Goal: Find contact information: Find contact information

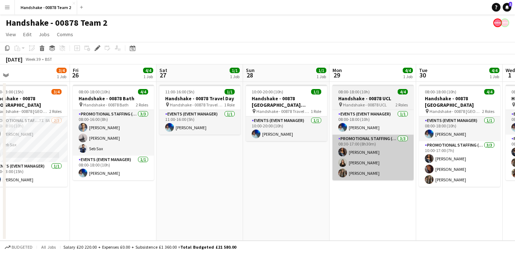
scroll to position [0, 209]
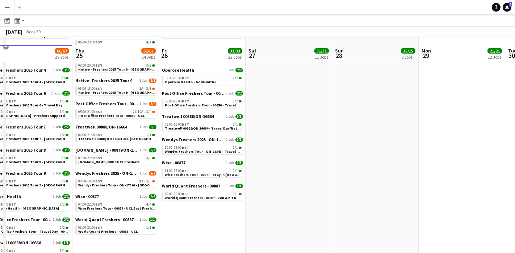
scroll to position [378, 0]
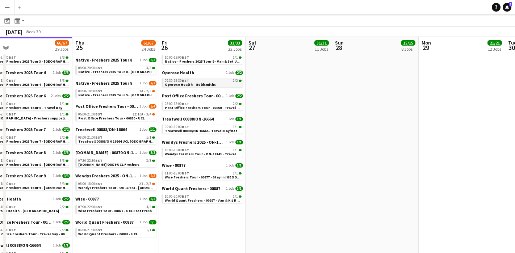
click at [204, 78] on link "09:30-16:30 BST 2/2 Operose Health - Goldsmiths" at bounding box center [203, 82] width 77 height 8
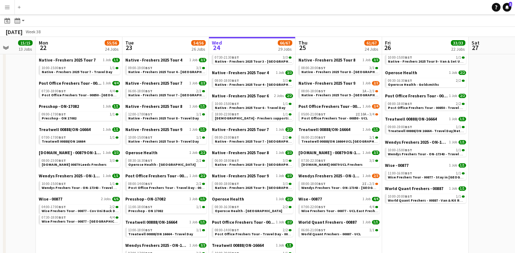
scroll to position [0, 244]
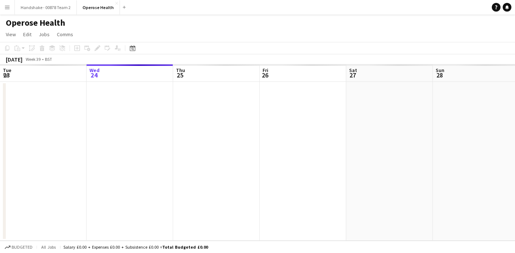
scroll to position [0, 249]
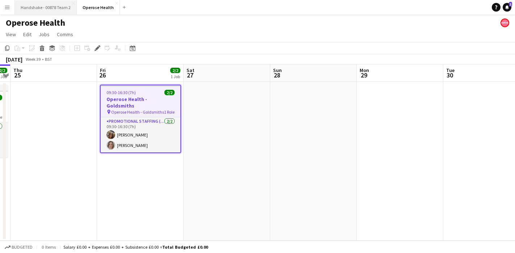
click at [71, 5] on button "Handshake - 00878 Team 2 Close" at bounding box center [46, 7] width 62 height 14
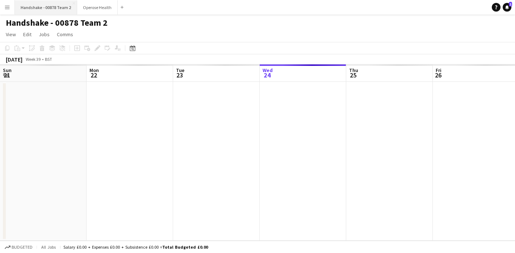
scroll to position [0, 173]
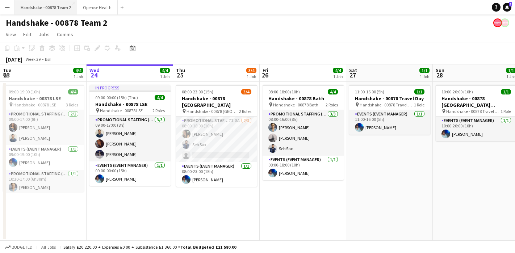
click at [74, 5] on button "Handshake - 00878 Team 2 Close" at bounding box center [46, 7] width 62 height 14
click at [74, 4] on app-icon "Close" at bounding box center [73, 3] width 3 height 3
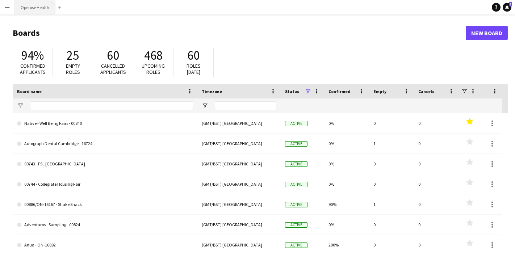
click at [53, 2] on button "Operose Health Close" at bounding box center [35, 7] width 41 height 14
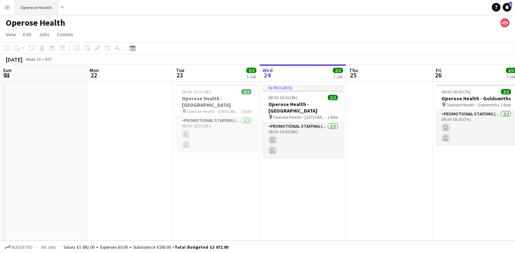
scroll to position [0, 173]
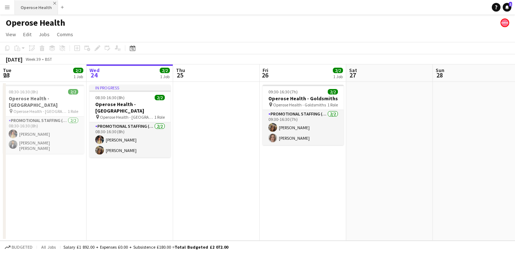
click at [53, 2] on app-icon "Close" at bounding box center [54, 3] width 3 height 3
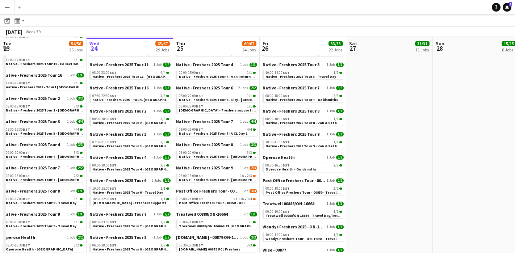
scroll to position [294, 0]
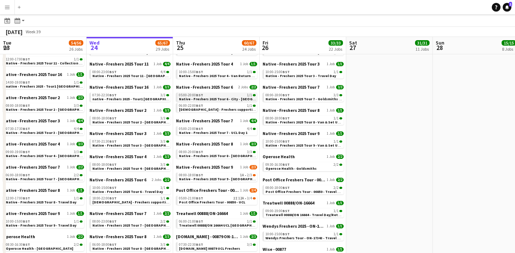
click at [236, 98] on span "Native - Freshers 2025 Tour 6 - City - [GEOGRAPHIC_DATA]" at bounding box center [228, 99] width 98 height 5
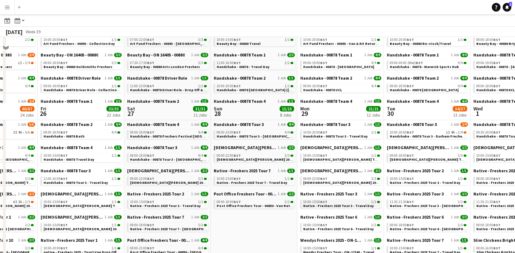
scroll to position [0, 0]
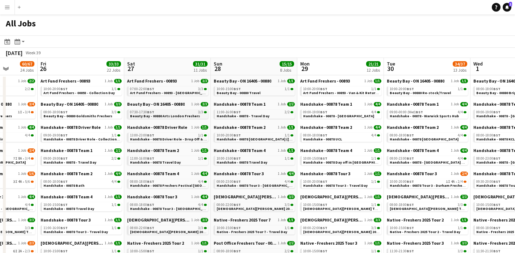
click at [155, 118] on app-brief-job-card "07:30-17:30 BST 3/3 Beauty Bay - 00880 Arts London Freshers" at bounding box center [167, 114] width 81 height 9
click at [156, 116] on span "Beauty Bay - 00880 Arts London Freshers" at bounding box center [165, 116] width 70 height 5
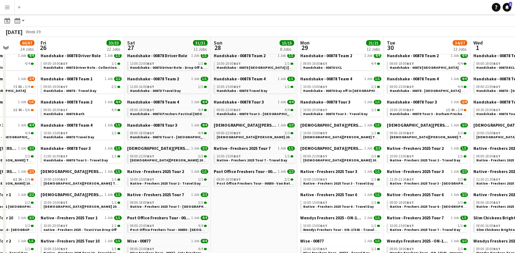
scroll to position [71, 0]
click at [174, 110] on div "08:00-18:00 BST 4/4" at bounding box center [168, 110] width 77 height 4
click at [172, 136] on span "Handshake - 00878 Tour 3 - [GEOGRAPHIC_DATA] Freshers Day 1" at bounding box center [184, 136] width 108 height 5
click at [180, 156] on div "08:00-22:00 BST 3/3" at bounding box center [168, 156] width 77 height 4
click at [180, 206] on span "Native - Freshers 2025 Tour 7 - University of Arts London Day 1" at bounding box center [186, 206] width 113 height 5
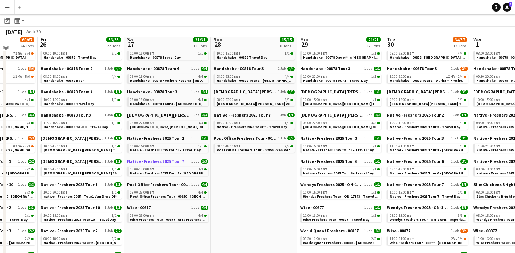
scroll to position [114, 0]
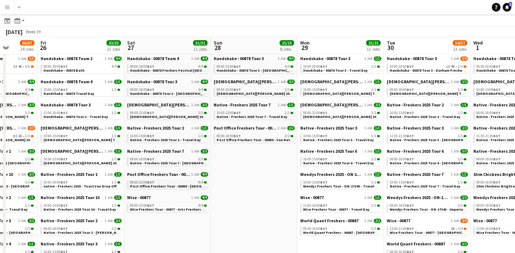
click at [155, 183] on div "08:00-23:00 BST 4/4" at bounding box center [168, 183] width 77 height 4
click at [142, 205] on span "08:00-23:00 BST" at bounding box center [142, 206] width 24 height 4
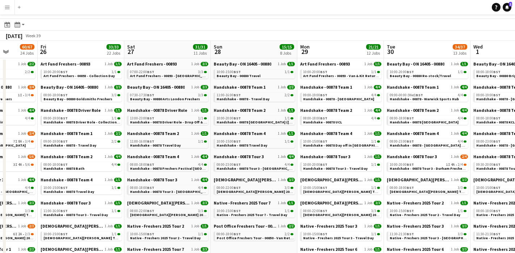
scroll to position [0, 0]
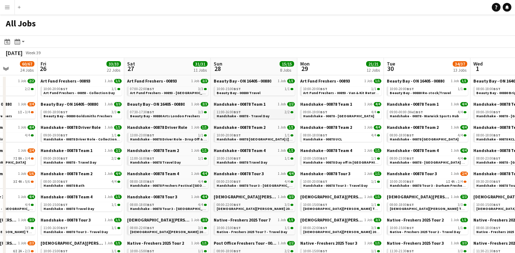
click at [257, 114] on span "Handshake - 00878 - Travel Day" at bounding box center [243, 116] width 53 height 5
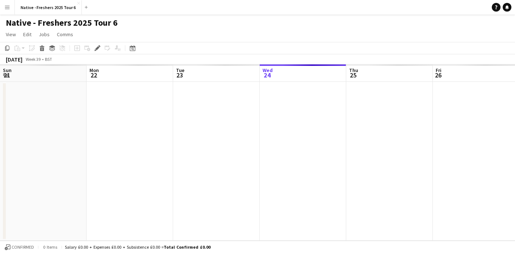
scroll to position [0, 249]
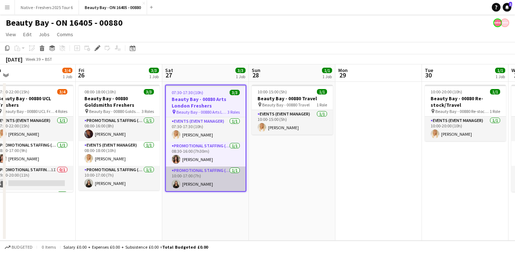
scroll to position [0, 286]
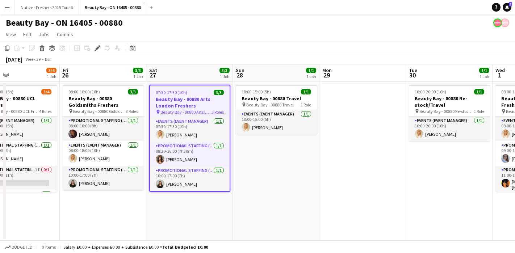
click at [290, 198] on app-date-cell "10:00-15:00 (5h) 1/1 Beauty Bay - 00880 Travel pin Beauty Bay - 00880 Travel 1 …" at bounding box center [276, 161] width 87 height 159
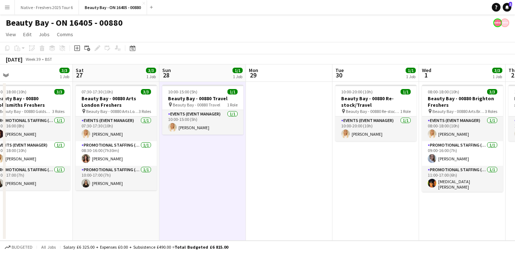
scroll to position [0, 159]
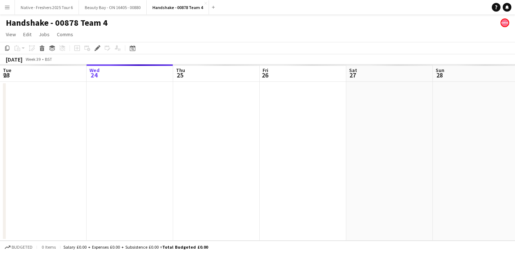
scroll to position [0, 249]
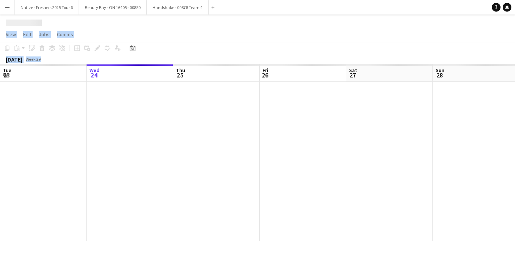
scroll to position [0, 249]
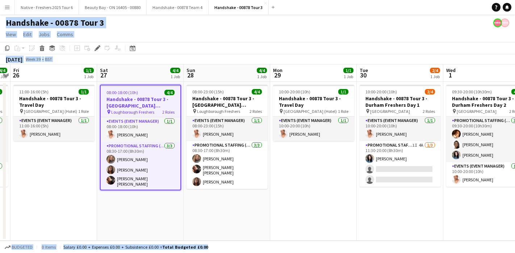
click at [99, 0] on html "Menu Boards Boards Boards All jobs Status Workforce Workforce My Workforce Recr…" at bounding box center [257, 126] width 515 height 253
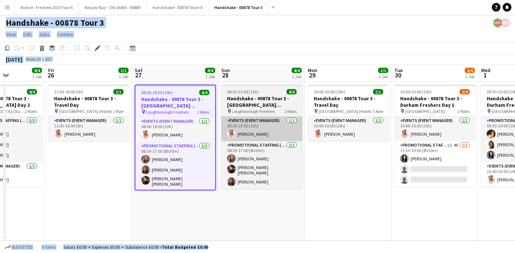
scroll to position [0, 165]
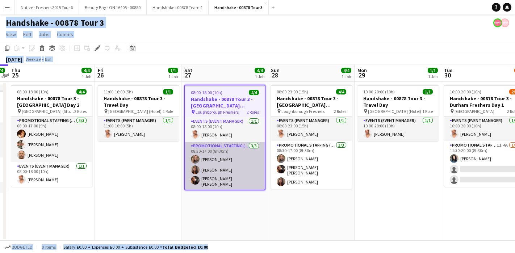
click at [196, 160] on app-user-avatar at bounding box center [195, 159] width 9 height 9
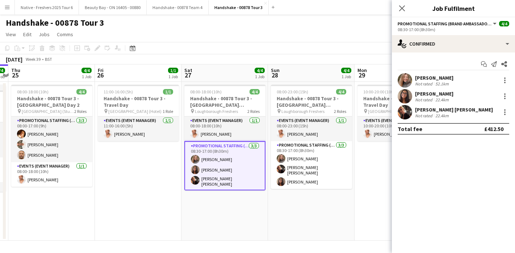
click at [410, 75] on app-user-avatar at bounding box center [405, 80] width 14 height 14
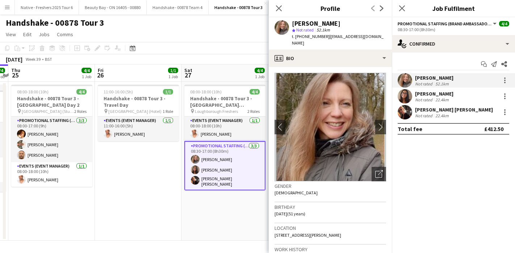
drag, startPoint x: 338, startPoint y: 22, endPoint x: 292, endPoint y: 20, distance: 46.4
click at [292, 20] on div "[PERSON_NAME]" at bounding box center [339, 23] width 94 height 7
copy div "[PERSON_NAME]"
drag, startPoint x: 323, startPoint y: 38, endPoint x: 294, endPoint y: 38, distance: 29.0
click at [294, 38] on span "t. [PHONE_NUMBER]" at bounding box center [311, 36] width 38 height 5
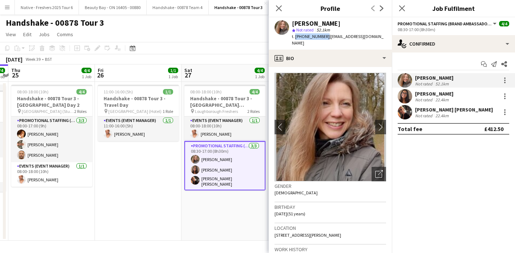
copy span "[PHONE_NUMBER]"
copy span "[EMAIL_ADDRESS][DOMAIN_NAME]"
drag, startPoint x: 374, startPoint y: 37, endPoint x: 325, endPoint y: 37, distance: 48.9
click at [325, 37] on div "[PERSON_NAME] star Not rated 52.1km t. [PHONE_NUMBER] | [EMAIL_ADDRESS][DOMAIN_…" at bounding box center [330, 33] width 123 height 32
click at [414, 98] on div "[PERSON_NAME] Not rated 22.4km" at bounding box center [453, 96] width 123 height 14
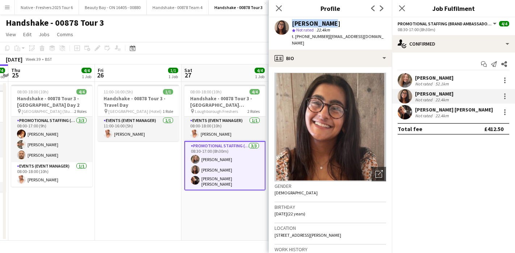
drag, startPoint x: 319, startPoint y: 21, endPoint x: 289, endPoint y: 21, distance: 29.3
click at [289, 21] on div "[PERSON_NAME] star Not rated 22.4km t. [PHONE_NUMBER] | [EMAIL_ADDRESS][DOMAIN_…" at bounding box center [330, 33] width 123 height 32
copy div "[PERSON_NAME]"
copy span "[PHONE_NUMBER]"
drag, startPoint x: 324, startPoint y: 37, endPoint x: 295, endPoint y: 35, distance: 28.3
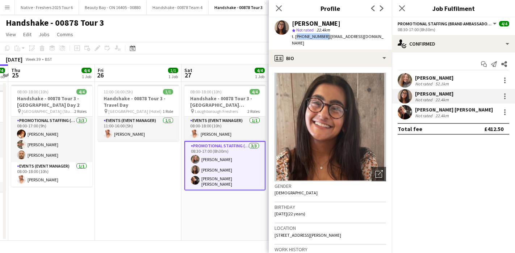
click at [295, 35] on span "t. [PHONE_NUMBER]" at bounding box center [311, 36] width 38 height 5
drag, startPoint x: 374, startPoint y: 34, endPoint x: 326, endPoint y: 34, distance: 48.2
click at [326, 34] on div "[PERSON_NAME] star Not rated 22.4km t. [PHONE_NUMBER] | [EMAIL_ADDRESS][DOMAIN_…" at bounding box center [330, 33] width 123 height 32
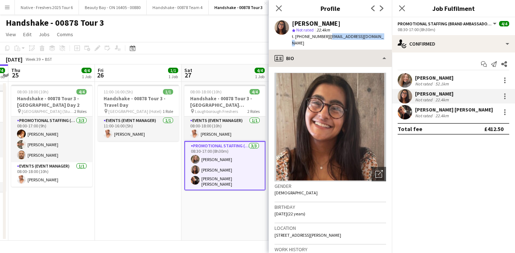
copy span "[EMAIL_ADDRESS][DOMAIN_NAME]"
click at [406, 119] on app-user-avatar at bounding box center [405, 112] width 14 height 14
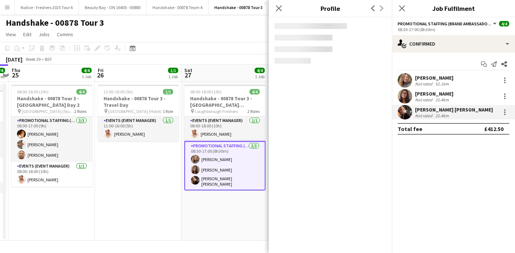
click at [403, 108] on app-user-avatar at bounding box center [405, 112] width 14 height 14
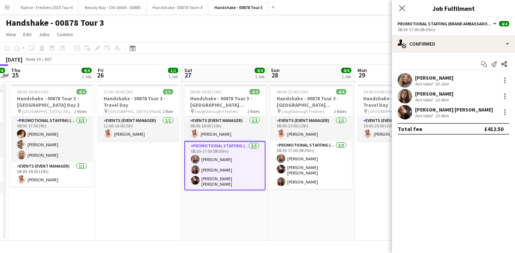
click at [406, 112] on app-user-avatar at bounding box center [405, 112] width 14 height 14
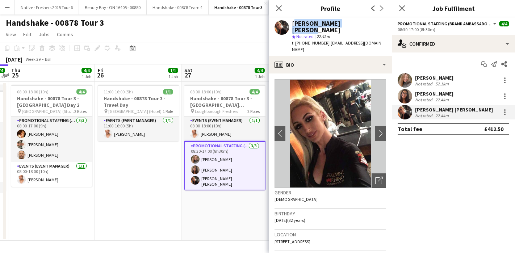
drag, startPoint x: 356, startPoint y: 21, endPoint x: 291, endPoint y: 21, distance: 64.5
click at [292, 21] on div "[PERSON_NAME] [PERSON_NAME]" at bounding box center [339, 26] width 94 height 13
copy div "[PERSON_NAME] [PERSON_NAME]"
drag, startPoint x: 321, startPoint y: 38, endPoint x: 296, endPoint y: 38, distance: 25.0
click at [295, 40] on span "t. [PHONE_NUMBER]" at bounding box center [311, 42] width 38 height 5
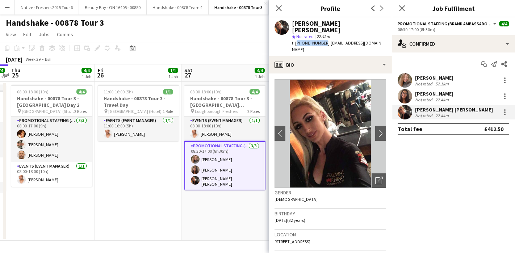
copy span "[PHONE_NUMBER]"
click at [315, 79] on img at bounding box center [330, 133] width 112 height 109
click at [284, 8] on app-icon "Close pop-in" at bounding box center [279, 8] width 11 height 11
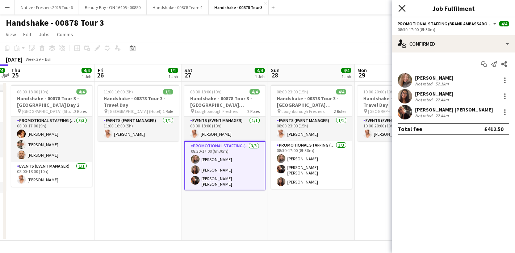
click at [399, 6] on icon at bounding box center [401, 8] width 7 height 7
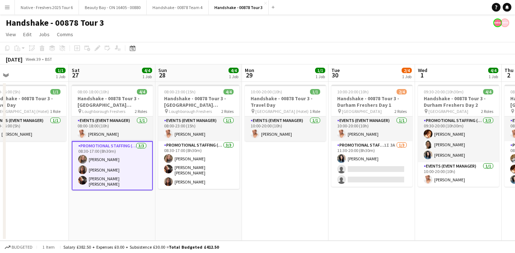
scroll to position [0, 262]
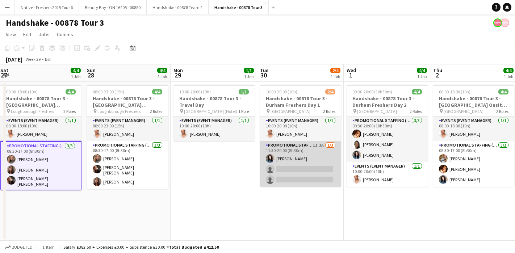
click at [274, 156] on app-card-role "Promotional Staffing (Brand Ambassadors) 1I 3A [DATE] 11:30-20:00 (8h30m) [PERS…" at bounding box center [300, 164] width 81 height 46
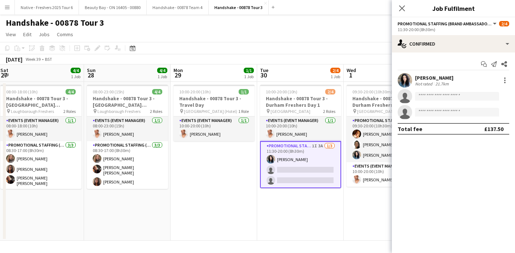
click at [405, 76] on app-user-avatar at bounding box center [405, 80] width 14 height 14
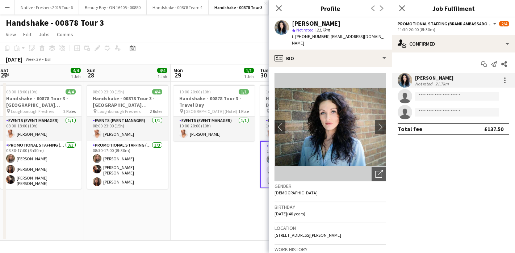
drag, startPoint x: 347, startPoint y: 20, endPoint x: 290, endPoint y: 20, distance: 56.8
click at [290, 20] on div "[PERSON_NAME] star Not rated 21.7km t. [PHONE_NUMBER] | [EMAIL_ADDRESS][DOMAIN_…" at bounding box center [330, 33] width 123 height 32
copy div "[PERSON_NAME]"
drag, startPoint x: 324, startPoint y: 37, endPoint x: 294, endPoint y: 35, distance: 29.4
click at [294, 35] on span "t. [PHONE_NUMBER]" at bounding box center [311, 36] width 38 height 5
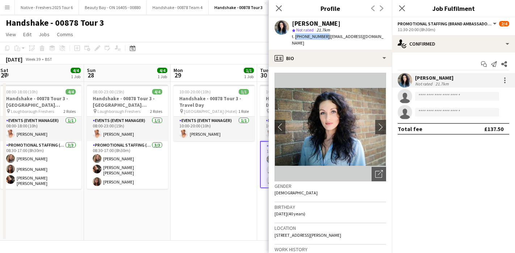
copy span "[PHONE_NUMBER]"
drag, startPoint x: 387, startPoint y: 33, endPoint x: 367, endPoint y: 38, distance: 20.6
click at [358, 36] on app-profile-header "[PERSON_NAME] star Not rated 21.7km t. [PHONE_NUMBER] | [EMAIL_ADDRESS][DOMAIN_…" at bounding box center [330, 33] width 123 height 32
click at [368, 38] on span "| cherryrichards@hotmail.com" at bounding box center [338, 40] width 92 height 12
drag, startPoint x: 375, startPoint y: 37, endPoint x: 326, endPoint y: 39, distance: 49.6
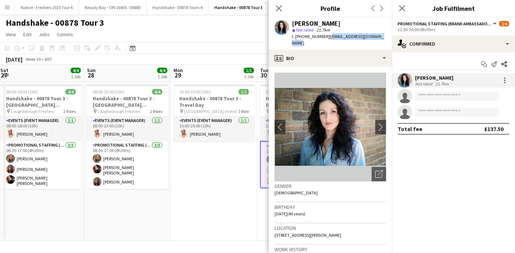
click at [326, 39] on div "Gemma Richardson star Not rated 21.7km t. +447890452889 | cherryrichards@hotmai…" at bounding box center [330, 33] width 123 height 32
click at [233, 155] on app-date-cell "10:00-20:00 (10h) 1/1 Handshake - 00878 Tour 3 - Travel Day pin Durham (Hotel) …" at bounding box center [214, 161] width 87 height 159
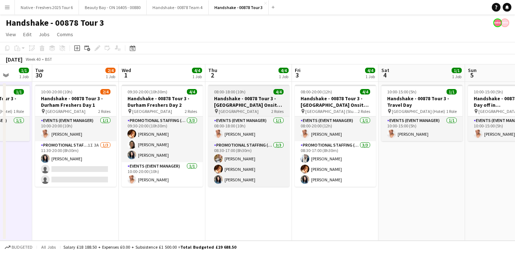
scroll to position [0, 230]
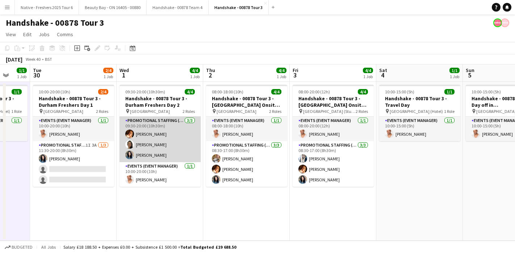
click at [131, 145] on app-user-avatar at bounding box center [129, 144] width 9 height 9
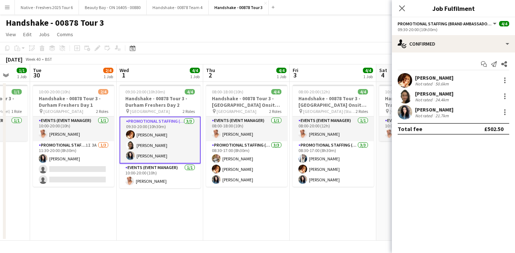
click at [401, 96] on app-user-avatar at bounding box center [405, 96] width 14 height 14
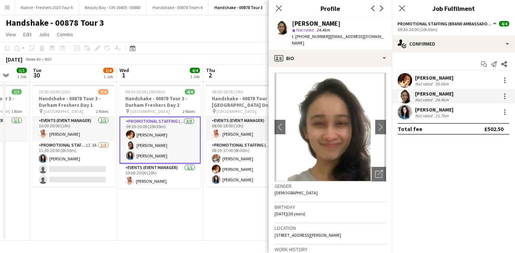
drag, startPoint x: 329, startPoint y: 22, endPoint x: 293, endPoint y: 22, distance: 35.8
click at [293, 22] on div "[PERSON_NAME]" at bounding box center [339, 23] width 94 height 7
drag, startPoint x: 325, startPoint y: 36, endPoint x: 295, endPoint y: 37, distance: 30.1
click at [295, 37] on span "t. +4407312254732" at bounding box center [311, 36] width 38 height 5
drag, startPoint x: 375, startPoint y: 35, endPoint x: 328, endPoint y: 37, distance: 47.5
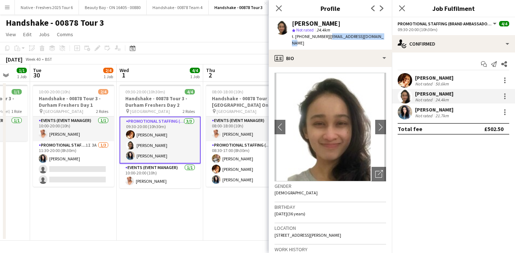
click at [328, 37] on div "Adlina Othman star Not rated 24.4km t. +4407312254732 | hello.aliaao@hotmail.com" at bounding box center [330, 33] width 123 height 32
click at [165, 214] on app-date-cell "09:30-20:00 (10h30m) 4/4 Handshake - 00878 Tour 3 - Durham Freshers Day 2 pin D…" at bounding box center [160, 161] width 87 height 159
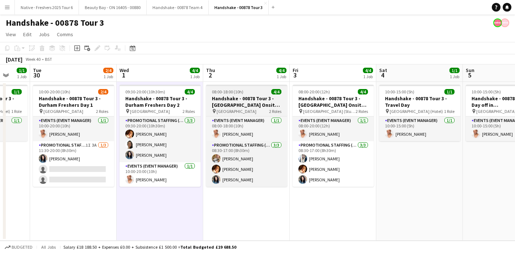
click at [259, 91] on div "08:00-18:00 (10h) 4/4" at bounding box center [246, 91] width 81 height 5
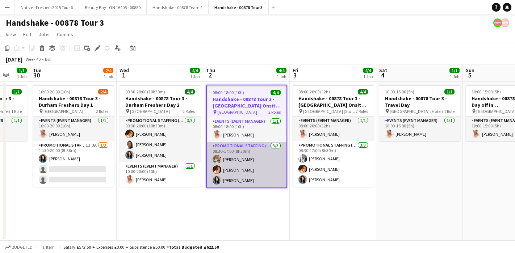
click at [215, 154] on app-card-role "Promotional Staffing (Brand Ambassadors) 3/3 08:30-17:00 (8h30m) Emmie Foster S…" at bounding box center [247, 165] width 80 height 46
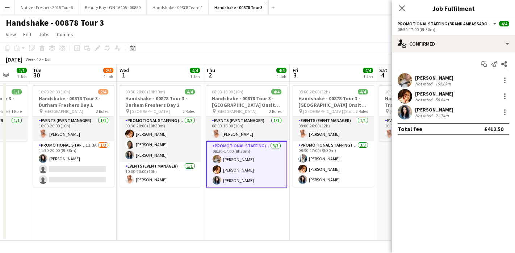
click at [406, 77] on app-user-avatar at bounding box center [405, 80] width 14 height 14
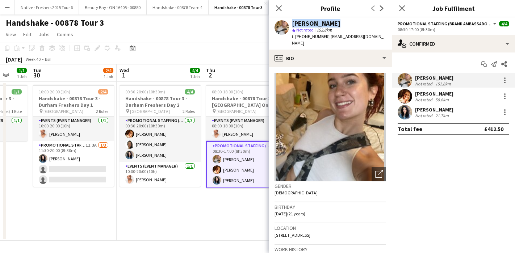
drag, startPoint x: 342, startPoint y: 24, endPoint x: 287, endPoint y: 24, distance: 55.0
click at [287, 24] on div "Emmie Foster star Not rated 152.8km t. +4407398666232 | emmiefoster2004@gmail.c…" at bounding box center [330, 33] width 123 height 32
drag, startPoint x: 325, startPoint y: 38, endPoint x: 297, endPoint y: 37, distance: 28.6
click at [297, 37] on span "t. +4407398666232" at bounding box center [311, 36] width 38 height 5
drag, startPoint x: 385, startPoint y: 36, endPoint x: 328, endPoint y: 38, distance: 56.9
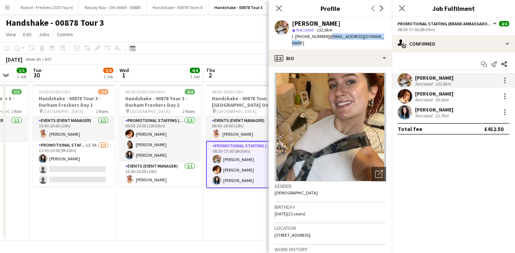
click at [328, 38] on div "Emmie Foster star Not rated 152.8km t. +4407398666232 | emmiefoster2004@gmail.c…" at bounding box center [330, 33] width 123 height 32
click at [218, 208] on app-date-cell "08:00-18:00 (10h) 4/4 Handshake - 00878 Tour 3 - Durham University Onsite Day p…" at bounding box center [246, 161] width 87 height 159
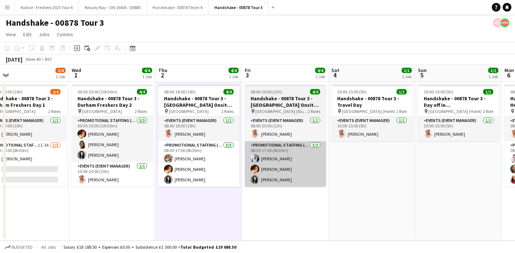
scroll to position [0, 283]
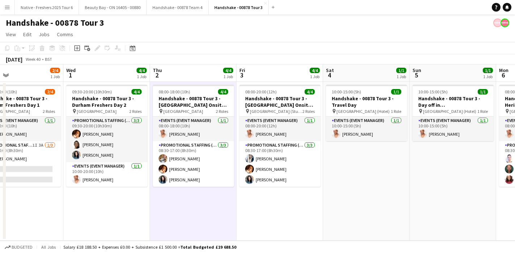
click at [286, 205] on app-date-cell "08:00-20:00 (12h) 4/4 Handshake - 00878 Tour 3 - Newcastle University Onsite Da…" at bounding box center [279, 161] width 87 height 159
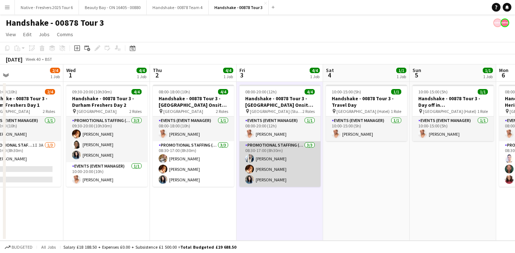
click at [252, 151] on app-card-role "Promotional Staffing (Brand Ambassadors) 3/3 08:30-17:00 (8h30m) Georgie Bourne…" at bounding box center [279, 164] width 81 height 46
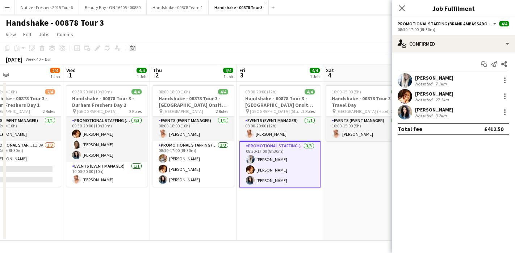
click at [406, 77] on app-user-avatar at bounding box center [405, 80] width 14 height 14
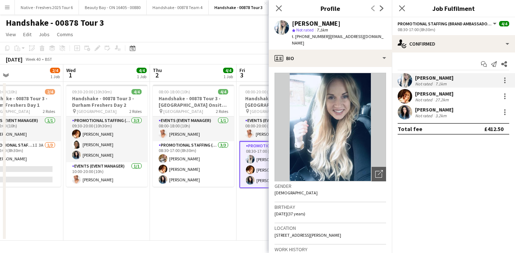
drag, startPoint x: 362, startPoint y: 25, endPoint x: 271, endPoint y: 22, distance: 91.3
click at [271, 22] on div "Georgie Bourne star Not rated 7.1km t. +447873110691 | gb31@hotmail.co.uk" at bounding box center [330, 33] width 123 height 32
drag, startPoint x: 320, startPoint y: 37, endPoint x: 296, endPoint y: 39, distance: 24.0
click at [296, 39] on div "t. +447873110691 | gb31@hotmail.co.uk" at bounding box center [339, 39] width 94 height 13
drag, startPoint x: 363, startPoint y: 35, endPoint x: 327, endPoint y: 37, distance: 35.9
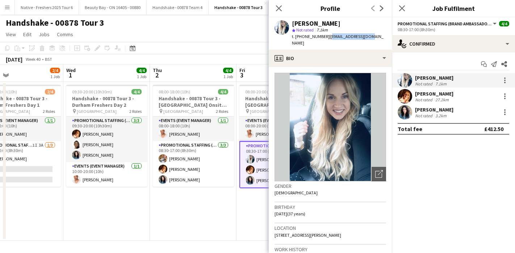
click at [327, 37] on span "| gb31@hotmail.co.uk" at bounding box center [338, 40] width 92 height 12
click at [213, 200] on app-date-cell "08:00-18:00 (10h) 4/4 Handshake - 00878 Tour 3 - Durham University Onsite Day p…" at bounding box center [193, 161] width 87 height 159
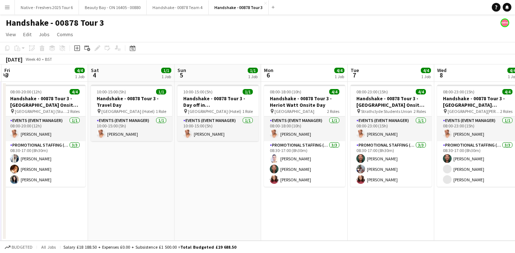
scroll to position [0, 290]
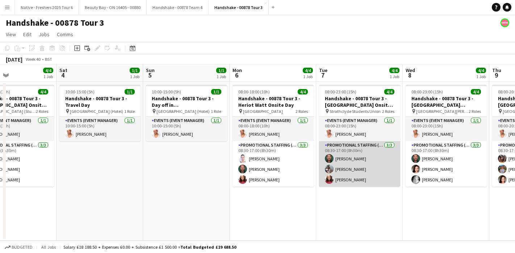
click at [327, 156] on app-user-avatar at bounding box center [329, 158] width 9 height 9
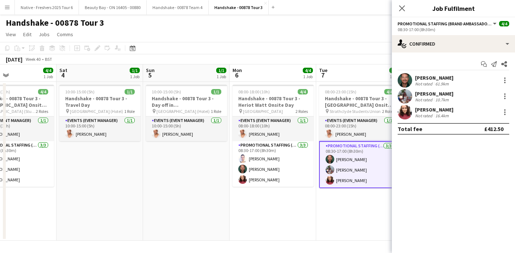
click at [406, 75] on app-user-avatar at bounding box center [405, 80] width 14 height 14
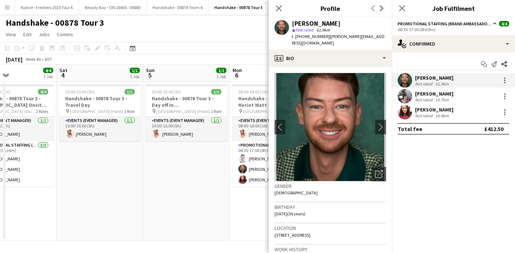
drag, startPoint x: 336, startPoint y: 20, endPoint x: 330, endPoint y: 20, distance: 5.8
click at [330, 20] on div "Dean Moffat star Not rated 61.9km t. +4407950130117 | dean.moffat1988@gmail.com" at bounding box center [330, 33] width 123 height 32
drag, startPoint x: 330, startPoint y: 24, endPoint x: 292, endPoint y: 25, distance: 38.0
click at [292, 25] on div "Dean Moffat" at bounding box center [339, 23] width 94 height 7
drag, startPoint x: 326, startPoint y: 37, endPoint x: 295, endPoint y: 38, distance: 30.1
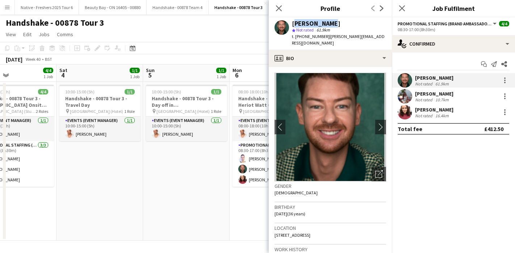
click at [295, 38] on span "t. +4407950130117" at bounding box center [311, 36] width 38 height 5
drag, startPoint x: 383, startPoint y: 37, endPoint x: 327, endPoint y: 39, distance: 56.2
click at [327, 39] on div "Dean Moffat star Not rated 61.9km t. +4407950130117 | dean.moffat1988@gmail.com" at bounding box center [330, 33] width 123 height 32
click at [259, 34] on app-page-menu "View Day view expanded Day view collapsed Month view Date picker Jump to today …" at bounding box center [257, 35] width 515 height 14
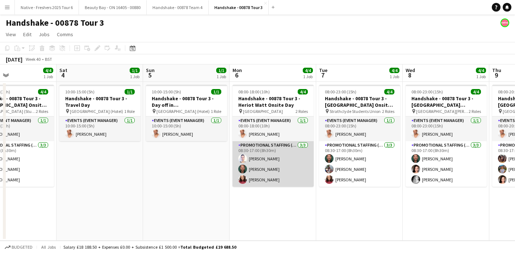
click at [245, 154] on app-card-role "Promotional Staffing (Brand Ambassadors) 3/3 08:30-17:00 (8h30m) Cleo Gifford D…" at bounding box center [272, 164] width 81 height 46
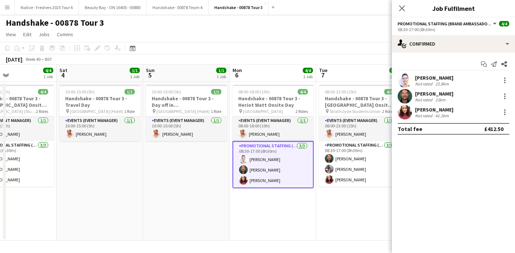
click at [410, 81] on app-user-avatar at bounding box center [405, 80] width 14 height 14
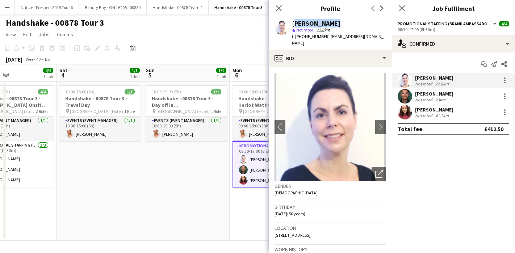
drag, startPoint x: 334, startPoint y: 22, endPoint x: 293, endPoint y: 22, distance: 40.9
click at [293, 22] on div "Cleo Gifford" at bounding box center [339, 23] width 94 height 7
drag, startPoint x: 325, startPoint y: 37, endPoint x: 296, endPoint y: 38, distance: 29.0
click at [296, 38] on div "t. +447949539452 | cleogifford@hotmail.co.uk" at bounding box center [339, 39] width 94 height 13
drag, startPoint x: 382, startPoint y: 34, endPoint x: 327, endPoint y: 38, distance: 55.9
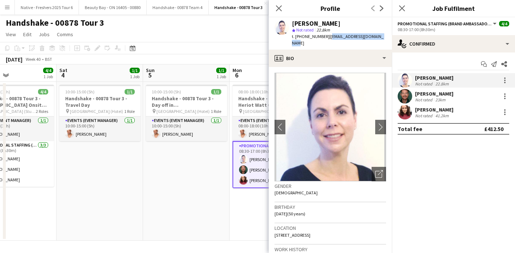
click at [327, 38] on app-profile-header "Cleo Gifford star Not rated 22.8km t. +447949539452 | cleogifford@hotmail.co.uk" at bounding box center [330, 33] width 123 height 32
click at [408, 115] on app-user-avatar at bounding box center [405, 112] width 14 height 14
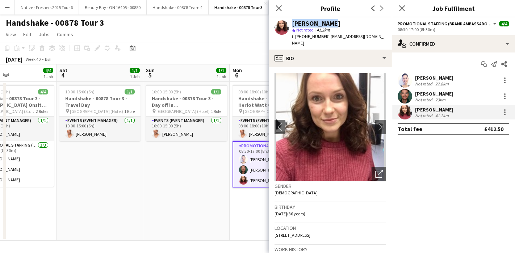
drag, startPoint x: 326, startPoint y: 24, endPoint x: 288, endPoint y: 23, distance: 37.7
click at [288, 23] on div "Sarah Greer star Not rated 41.2km t. +447934010705 | sarahgreer@live.com" at bounding box center [330, 33] width 123 height 32
drag, startPoint x: 323, startPoint y: 38, endPoint x: 295, endPoint y: 38, distance: 28.2
click at [294, 38] on span "t. +447934010705" at bounding box center [311, 36] width 38 height 5
drag, startPoint x: 360, startPoint y: 35, endPoint x: 326, endPoint y: 37, distance: 34.8
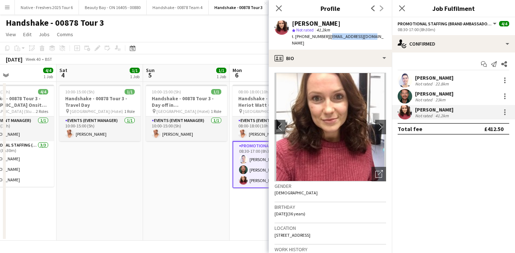
click at [326, 37] on app-profile-header "Sarah Greer star Not rated 41.2km t. +447934010705 | sarahgreer@live.com" at bounding box center [330, 33] width 123 height 32
click at [210, 179] on app-date-cell "10:00-15:00 (5h) 1/1 Handshake - 00878 Tour 3 - Day off in Edinburgh pin Edinbu…" at bounding box center [186, 161] width 87 height 159
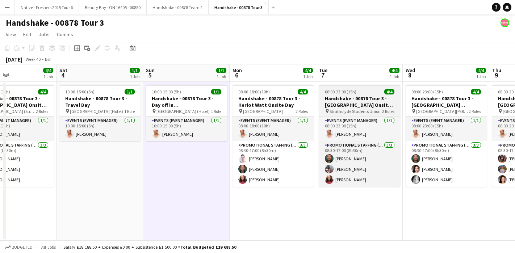
click at [349, 104] on h3 "Handshake - 00878 Tour 3 - Strathclyde Onsite Day" at bounding box center [359, 101] width 81 height 13
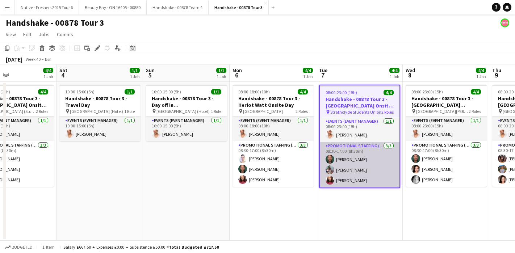
click at [329, 171] on app-user-avatar at bounding box center [330, 169] width 9 height 9
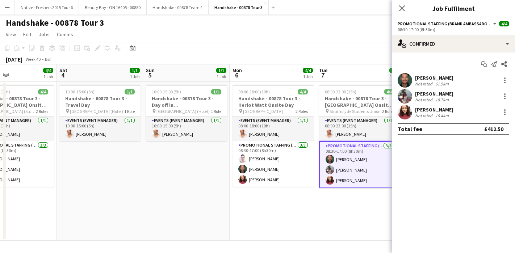
click at [409, 92] on app-user-avatar at bounding box center [405, 96] width 14 height 14
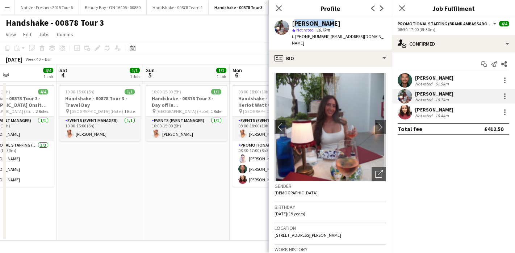
drag, startPoint x: 334, startPoint y: 24, endPoint x: 291, endPoint y: 25, distance: 42.4
click at [291, 25] on div "Mia Dunphy star Not rated 10.7km t. +447748983989 | miadunphy@icloud.com" at bounding box center [330, 33] width 123 height 32
drag, startPoint x: 321, startPoint y: 38, endPoint x: 295, endPoint y: 39, distance: 25.7
click at [295, 39] on span "t. +447748983989" at bounding box center [311, 36] width 38 height 5
drag, startPoint x: 375, startPoint y: 38, endPoint x: 327, endPoint y: 39, distance: 48.2
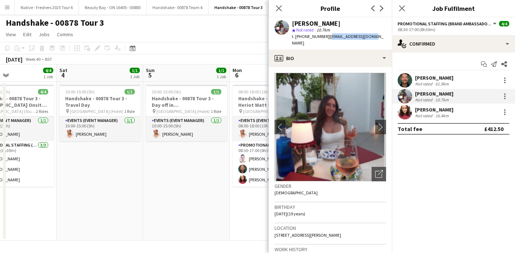
click at [327, 39] on app-profile-header "Mia Dunphy star Not rated 10.7km t. +447748983989 | miadunphy@icloud.com" at bounding box center [330, 33] width 123 height 32
click at [282, 10] on app-icon "Close pop-in" at bounding box center [279, 8] width 11 height 11
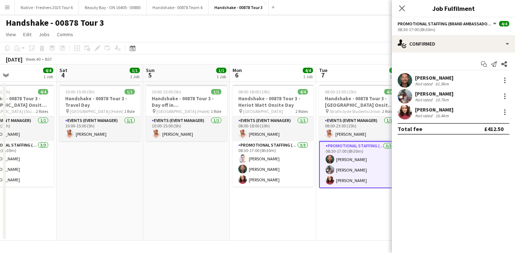
click at [253, 217] on app-date-cell "08:00-18:00 (10h) 4/4 Handshake - 00878 Tour 3 - Heriot Watt Onsite Day pin Her…" at bounding box center [273, 161] width 87 height 159
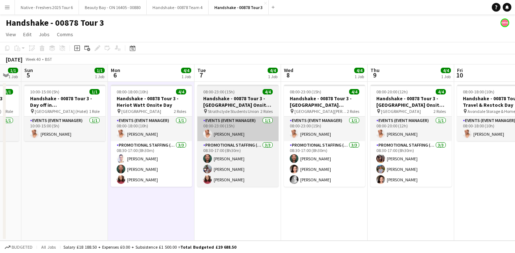
scroll to position [0, 272]
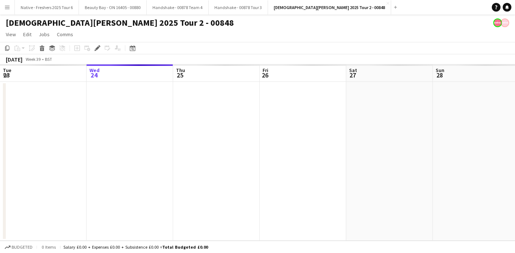
scroll to position [0, 249]
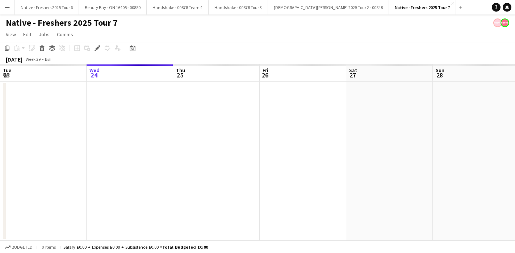
scroll to position [0, 249]
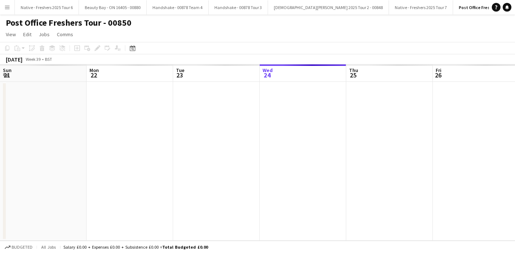
scroll to position [0, 249]
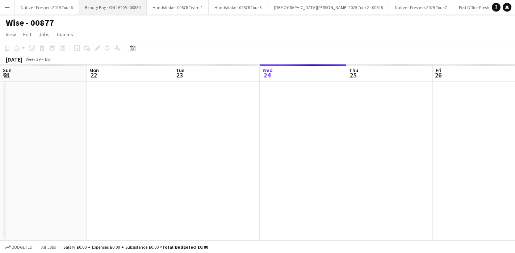
scroll to position [0, 23]
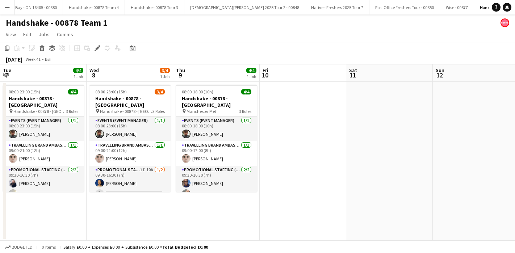
scroll to position [0, 212]
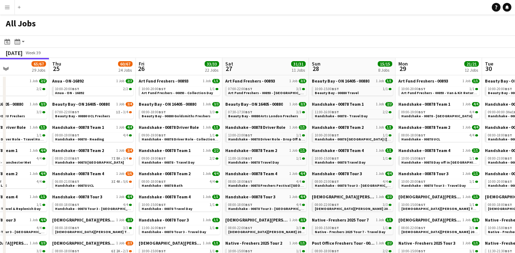
scroll to position [0, 160]
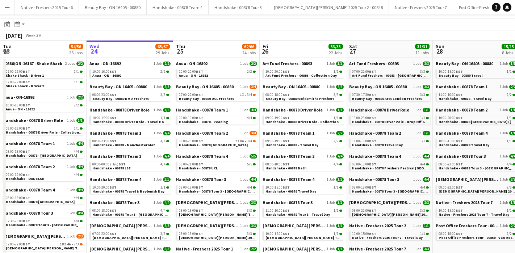
scroll to position [24, 0]
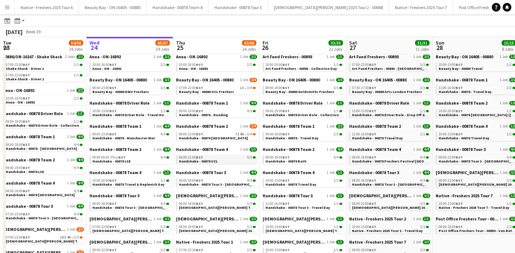
click at [224, 157] on div "06:00-21:00 BST 5/5" at bounding box center [217, 158] width 77 height 4
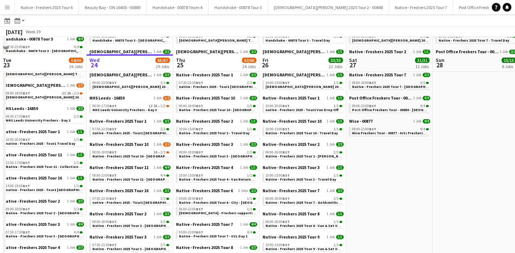
scroll to position [0, 0]
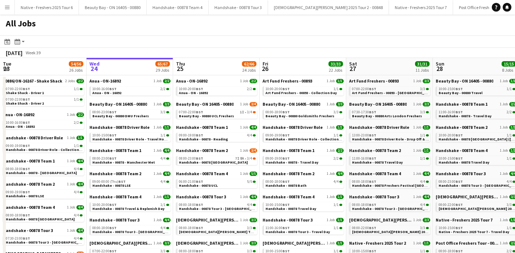
click at [134, 28] on div "All Jobs" at bounding box center [257, 24] width 515 height 21
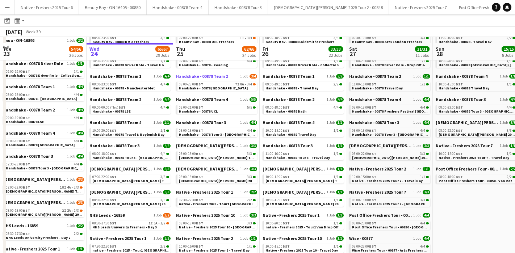
scroll to position [81, 0]
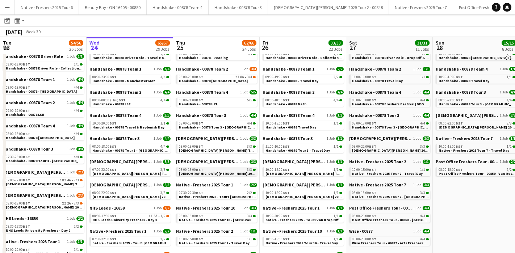
click at [231, 175] on span "Lady Garden 2025 Tour 2 - 00848 - Newcastle University" at bounding box center [248, 173] width 139 height 5
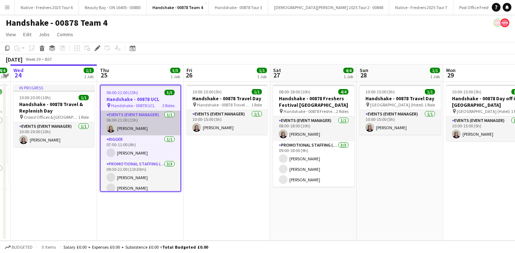
scroll to position [14, 0]
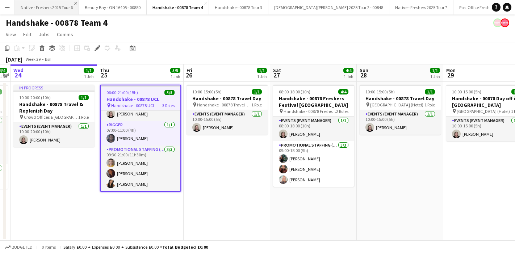
click at [75, 3] on app-icon "Close" at bounding box center [75, 3] width 3 height 3
click at [75, 3] on button "Beauty Bay - ON 16405 - 00880 Close" at bounding box center [49, 7] width 68 height 14
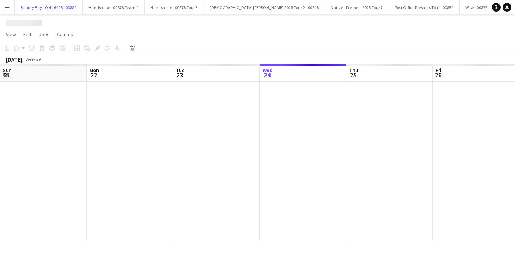
scroll to position [0, 173]
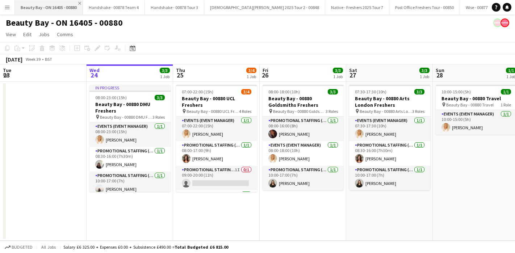
click at [79, 3] on app-icon "Close" at bounding box center [79, 3] width 3 height 3
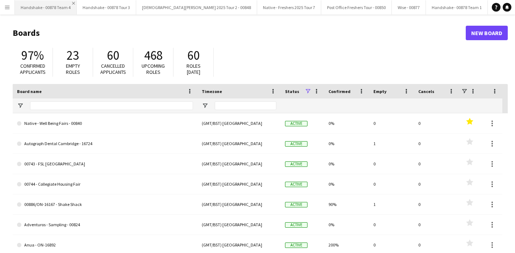
click at [72, 3] on app-icon "Close" at bounding box center [73, 3] width 3 height 3
click at [72, 3] on button "Handshake - 00878 Tour 3 Close" at bounding box center [44, 7] width 59 height 14
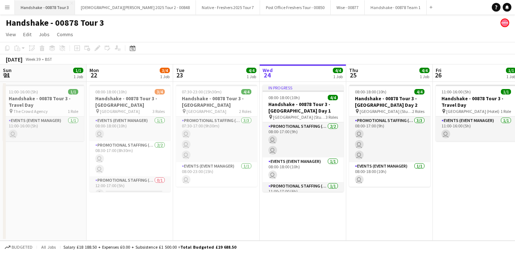
scroll to position [0, 173]
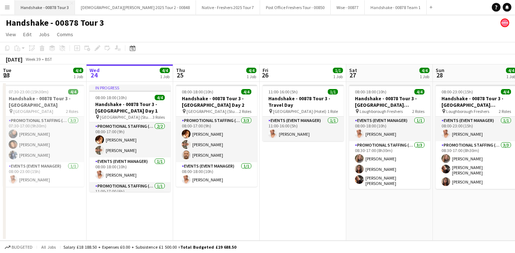
click at [72, 3] on app-icon "Close" at bounding box center [71, 3] width 3 height 3
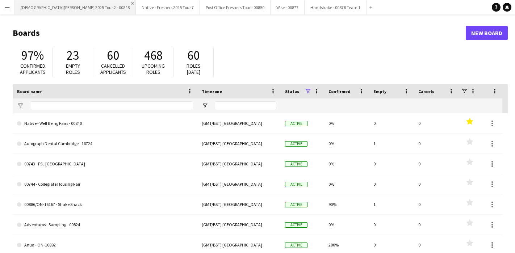
click at [131, 3] on app-icon "Close" at bounding box center [132, 3] width 3 height 3
click at [76, 3] on app-icon "Close" at bounding box center [75, 3] width 3 height 3
click at [81, 4] on app-icon "Close" at bounding box center [82, 3] width 3 height 3
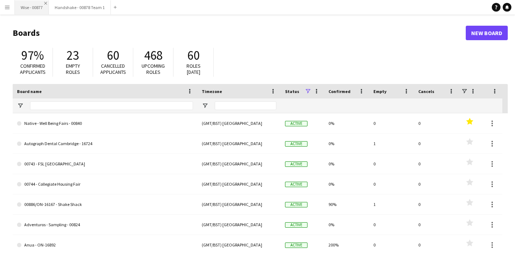
click at [47, 4] on app-icon "Close" at bounding box center [45, 3] width 3 height 3
click at [72, 5] on button "Handshake - 00878 Team 1 Close" at bounding box center [46, 7] width 62 height 14
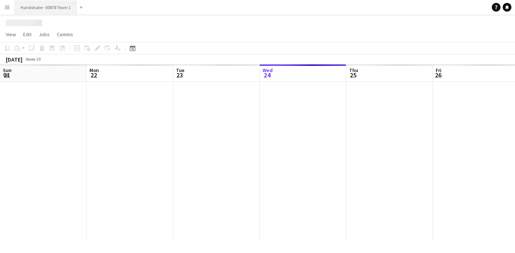
scroll to position [0, 173]
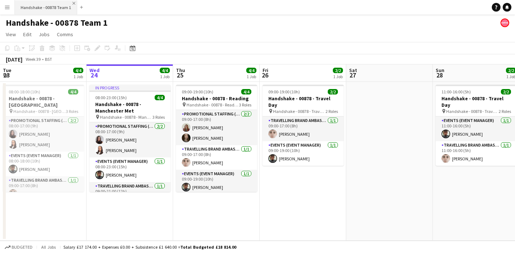
click at [72, 3] on app-icon "Close" at bounding box center [73, 3] width 3 height 3
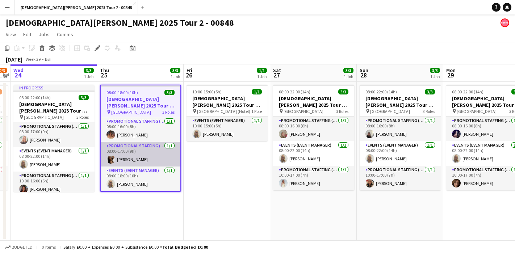
click at [112, 156] on app-user-avatar at bounding box center [110, 159] width 9 height 9
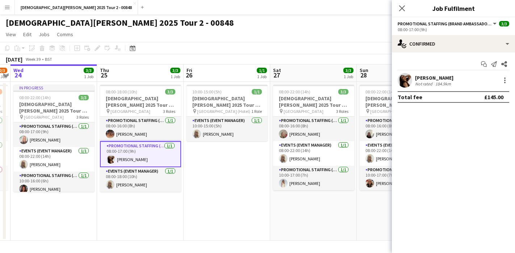
click at [403, 85] on app-user-avatar at bounding box center [405, 80] width 14 height 14
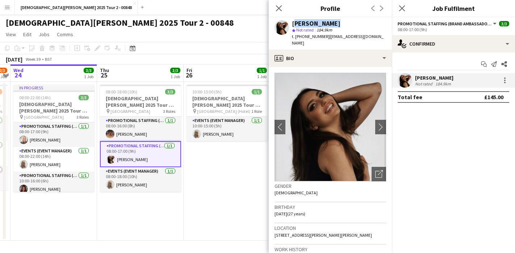
drag, startPoint x: 339, startPoint y: 25, endPoint x: 291, endPoint y: 25, distance: 47.8
click at [291, 25] on div "Naomi Forbes star Not rated 184.9km t. +447532793977 | naomiforbes1@hotmail.com" at bounding box center [330, 33] width 123 height 32
copy div "Naomi Forbes"
copy div "+447532793977 |"
drag, startPoint x: 325, startPoint y: 37, endPoint x: 294, endPoint y: 37, distance: 31.1
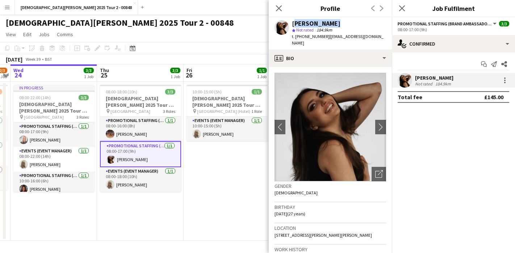
click at [294, 37] on div "t. +447532793977 | naomiforbes1@hotmail.com" at bounding box center [339, 39] width 94 height 13
copy span "naomiforbes1@hotmail.com"
drag, startPoint x: 381, startPoint y: 36, endPoint x: 327, endPoint y: 37, distance: 54.3
click at [327, 37] on div "Naomi Forbes star Not rated 184.9km t. +447532793977 | naomiforbes1@hotmail.com" at bounding box center [330, 33] width 123 height 32
click at [133, 4] on app-icon "Close" at bounding box center [134, 3] width 3 height 3
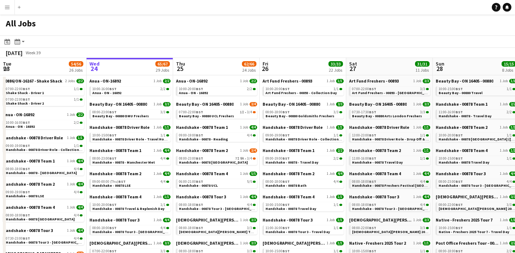
click at [403, 182] on div "08:00-18:00 BST 4/4" at bounding box center [390, 182] width 77 height 4
click at [400, 210] on span "Handshake - 00878 Tour 3 - [GEOGRAPHIC_DATA] Freshers Day 1" at bounding box center [406, 208] width 108 height 5
click at [378, 229] on div "08:00-22:00 BST 3/3" at bounding box center [390, 228] width 77 height 4
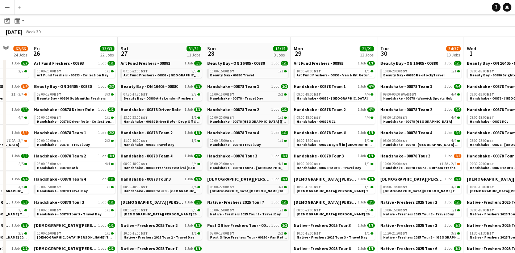
scroll to position [23, 0]
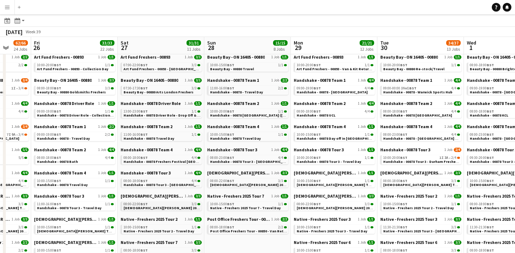
click at [157, 207] on span "[DEMOGRAPHIC_DATA][PERSON_NAME] 2025 Tour 2 - 00848 - [GEOGRAPHIC_DATA]" at bounding box center [192, 208] width 139 height 5
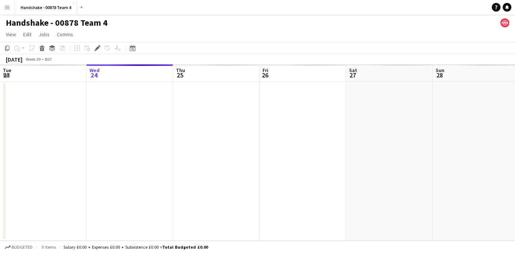
scroll to position [0, 249]
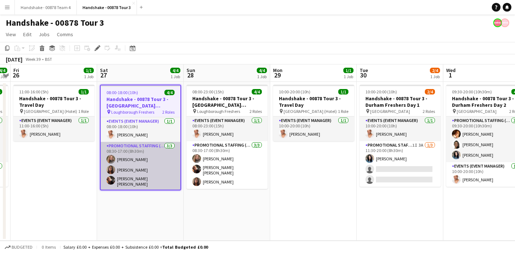
click at [126, 181] on app-card-role "Promotional Staffing (Brand Ambassadors) [DATE] 08:30-17:00 (8h30m) [PERSON_NAM…" at bounding box center [141, 166] width 80 height 48
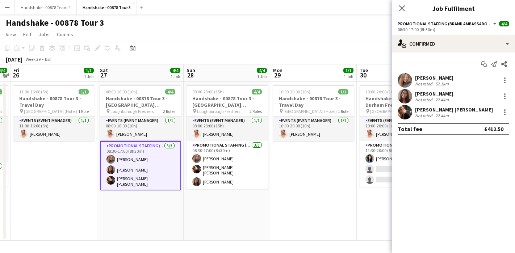
click at [405, 115] on app-user-avatar at bounding box center [405, 112] width 14 height 14
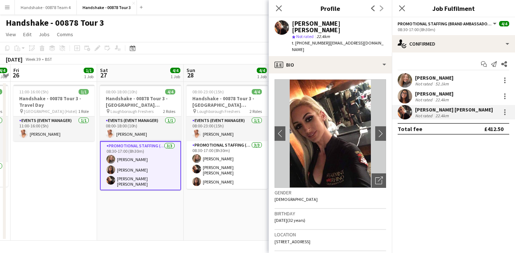
drag, startPoint x: 385, startPoint y: 37, endPoint x: 324, endPoint y: 39, distance: 60.5
click at [324, 39] on div "[PERSON_NAME] [PERSON_NAME] Not rated 22.4km t. [PHONE_NUMBER] | [EMAIL_ADDRESS…" at bounding box center [330, 36] width 123 height 39
copy span "[EMAIL_ADDRESS][DOMAIN_NAME]"
drag, startPoint x: 321, startPoint y: 37, endPoint x: 296, endPoint y: 37, distance: 24.6
click at [296, 40] on span "t. [PHONE_NUMBER]" at bounding box center [311, 42] width 38 height 5
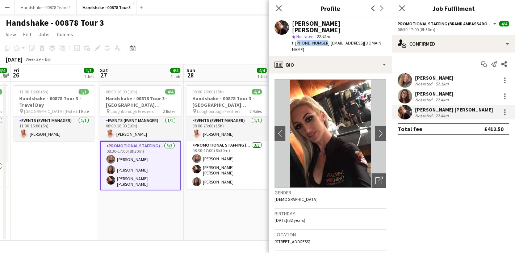
copy span "[PHONE_NUMBER]"
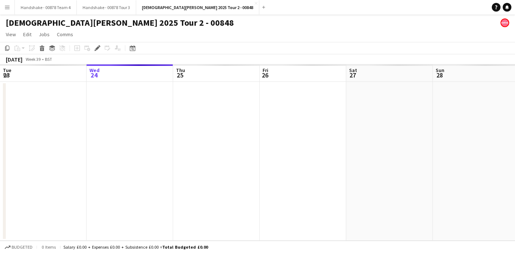
scroll to position [0, 249]
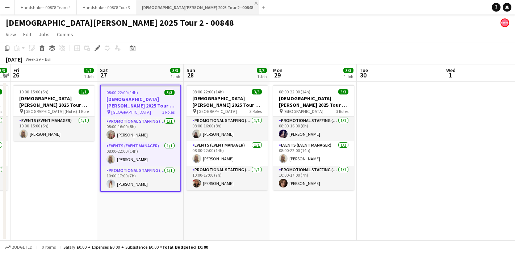
click at [255, 3] on app-icon "Close" at bounding box center [256, 3] width 3 height 3
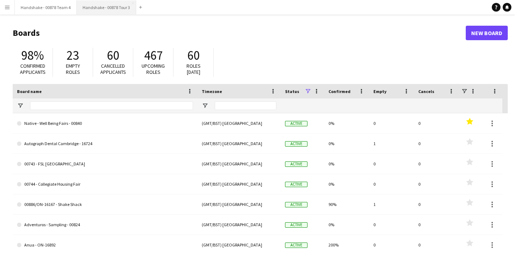
click at [115, 11] on button "Handshake - 00878 Tour 3 Close" at bounding box center [106, 7] width 59 height 14
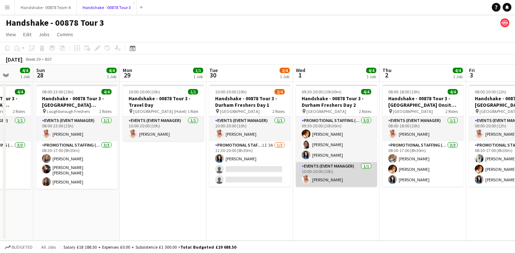
scroll to position [0, 231]
